Goal: Information Seeking & Learning: Find specific fact

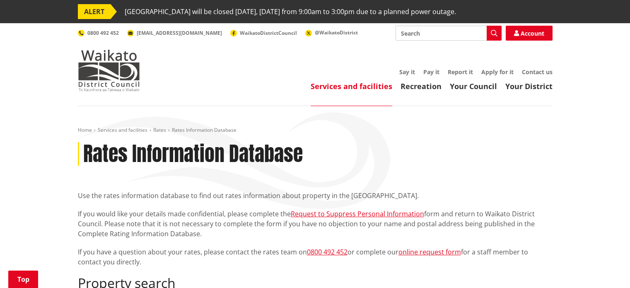
scroll to position [248, 0]
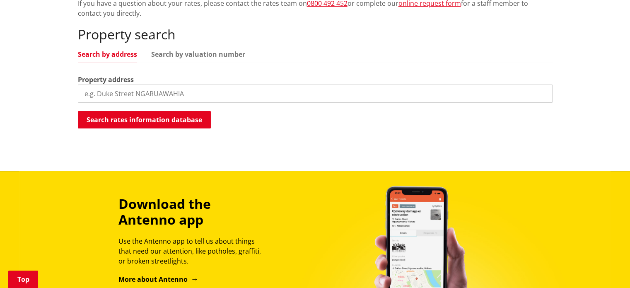
click at [162, 96] on input "search" at bounding box center [315, 93] width 475 height 18
paste input "[STREET_ADDRESS]"
click at [170, 90] on input "[STREET_ADDRESS]" at bounding box center [315, 93] width 475 height 18
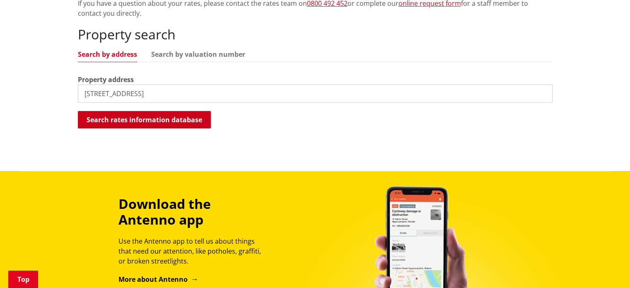
click at [155, 115] on button "Search rates information database" at bounding box center [144, 119] width 133 height 17
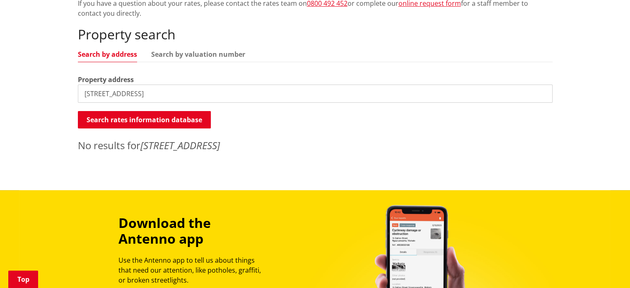
click at [156, 92] on input "[STREET_ADDRESS]" at bounding box center [315, 93] width 475 height 18
click at [221, 88] on input "[STREET_ADDRESS]" at bounding box center [315, 93] width 475 height 18
click at [204, 55] on link "Search by valuation number" at bounding box center [198, 54] width 94 height 7
click at [228, 94] on input "[STREET_ADDRESS]" at bounding box center [315, 93] width 475 height 18
paste input "841/93108"
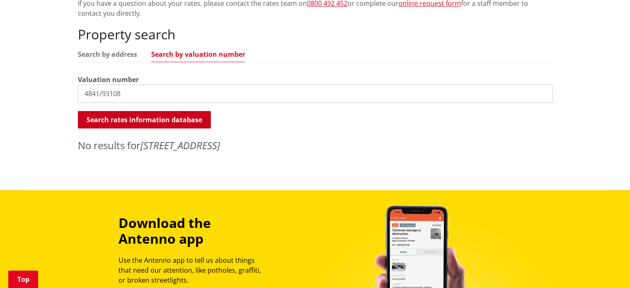
click at [157, 121] on button "Search rates information database" at bounding box center [144, 119] width 133 height 17
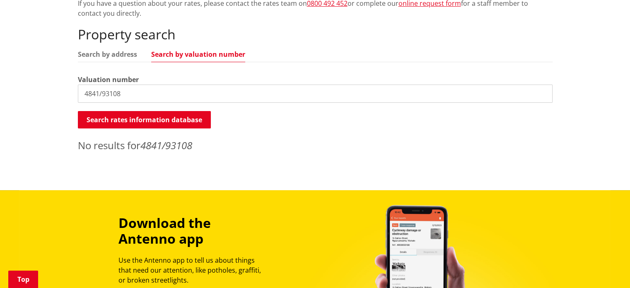
click at [131, 94] on input "4841/93108" at bounding box center [315, 93] width 475 height 18
click at [101, 92] on input "4841/93108" at bounding box center [315, 93] width 475 height 18
click at [114, 121] on button "Search rates information database" at bounding box center [144, 119] width 133 height 17
click at [264, 120] on div "Search rates information database Searching..." at bounding box center [315, 120] width 475 height 19
click at [118, 55] on link "Search by address" at bounding box center [107, 54] width 59 height 7
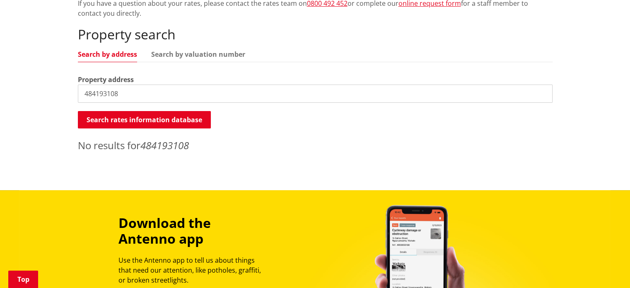
click at [180, 91] on input "484193108" at bounding box center [315, 93] width 475 height 18
type input "4"
paste input "Aquila Drive"
click at [178, 113] on button "Search rates information database" at bounding box center [144, 119] width 133 height 17
click at [201, 90] on input "Aquila Drive" at bounding box center [315, 93] width 475 height 18
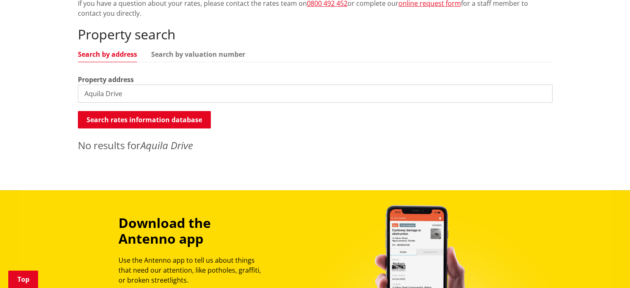
paste input "9"
click at [82, 92] on input "[STREET_ADDRESS]" at bounding box center [315, 93] width 475 height 18
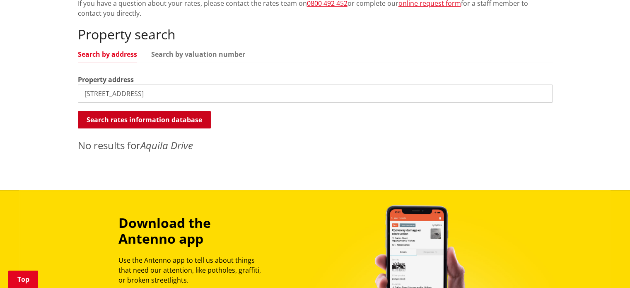
type input "[STREET_ADDRESS]"
click at [103, 116] on button "Search rates information database" at bounding box center [144, 119] width 133 height 17
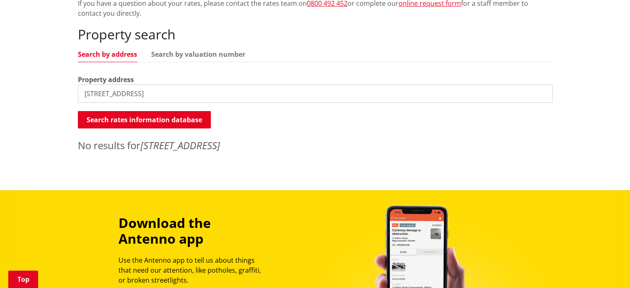
click at [320, 116] on div "Search rates information database Searching..." at bounding box center [315, 120] width 475 height 19
click at [321, 43] on div "Property search Search by address Search by valuation number Property address […" at bounding box center [315, 90] width 475 height 126
